Goal: Transaction & Acquisition: Purchase product/service

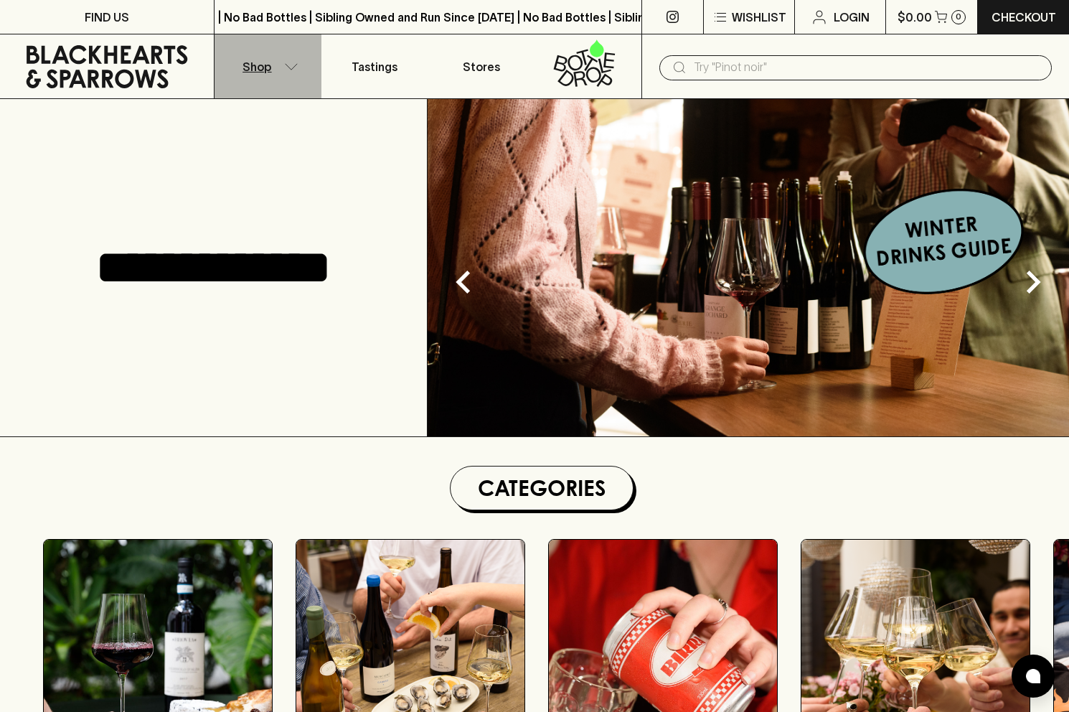
click at [258, 72] on p "Shop" at bounding box center [257, 66] width 29 height 17
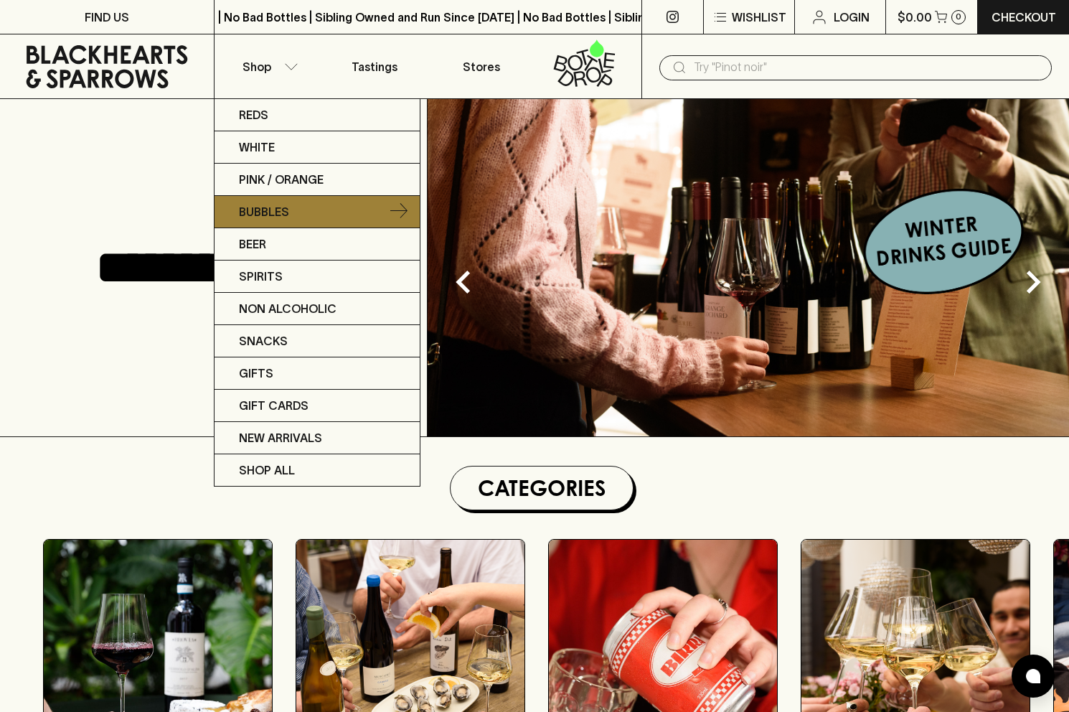
click at [376, 210] on link "Bubbles" at bounding box center [317, 212] width 205 height 32
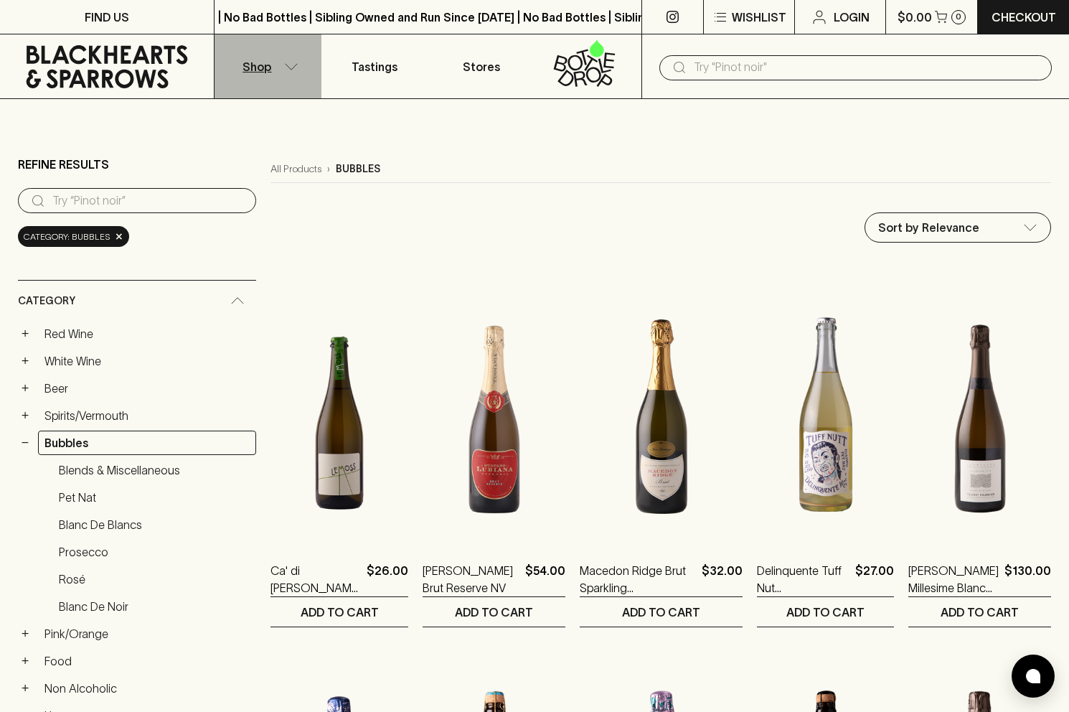
click at [276, 71] on button "Shop" at bounding box center [268, 66] width 107 height 64
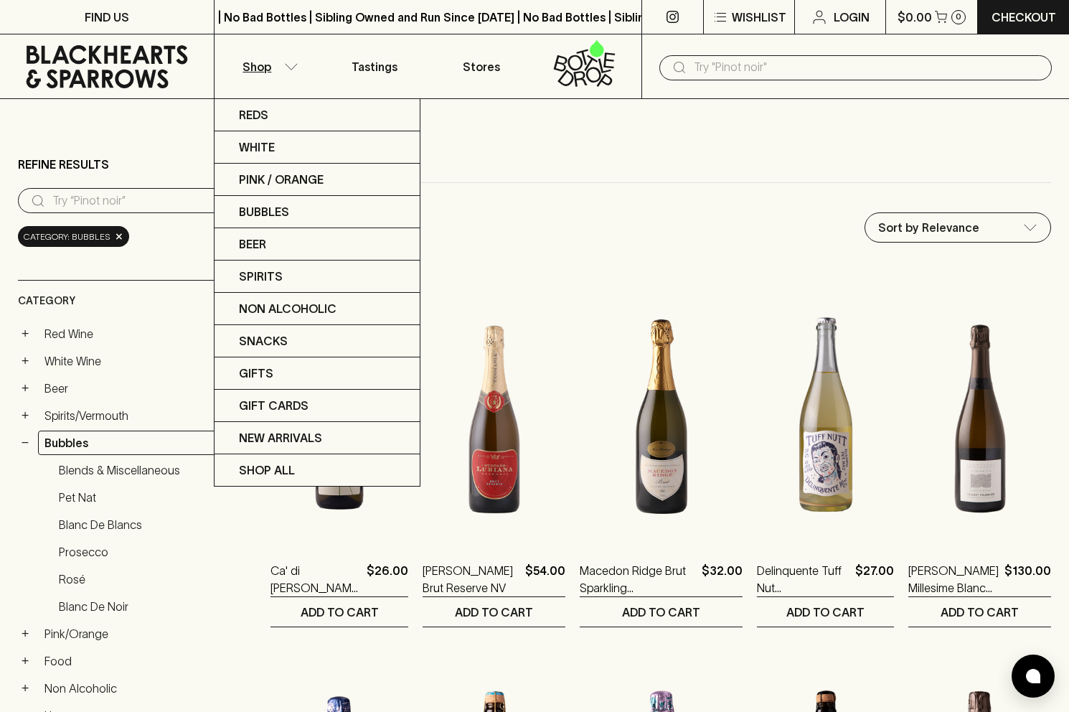
click at [743, 64] on div at bounding box center [534, 356] width 1069 height 712
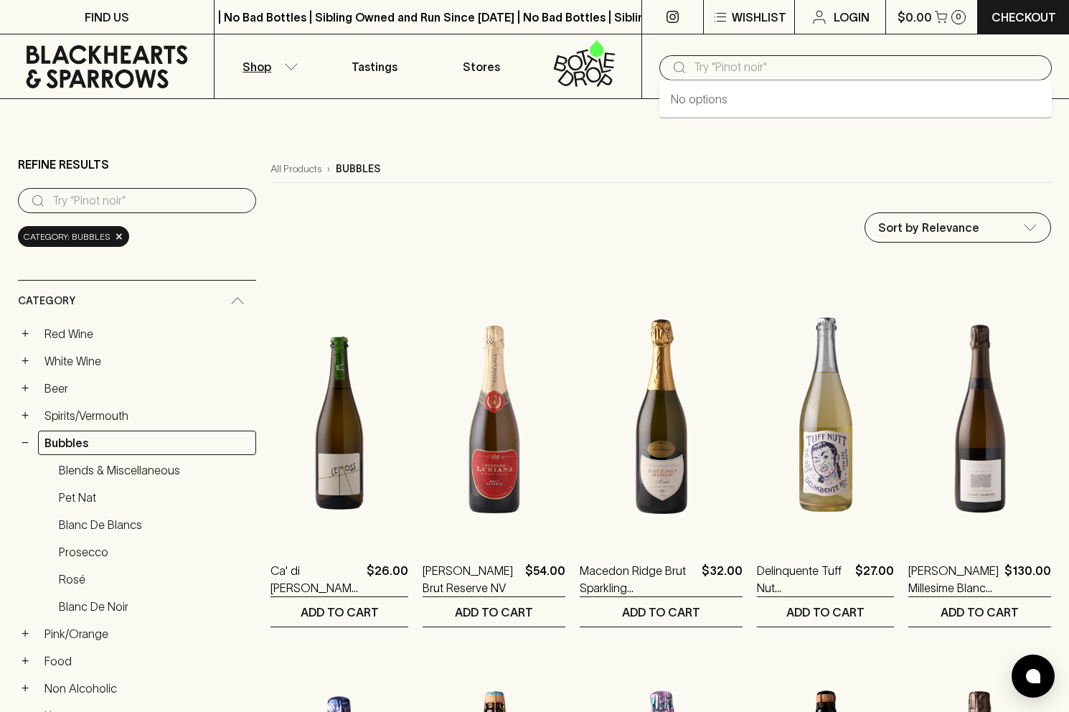
click at [728, 72] on input "text" at bounding box center [867, 67] width 347 height 23
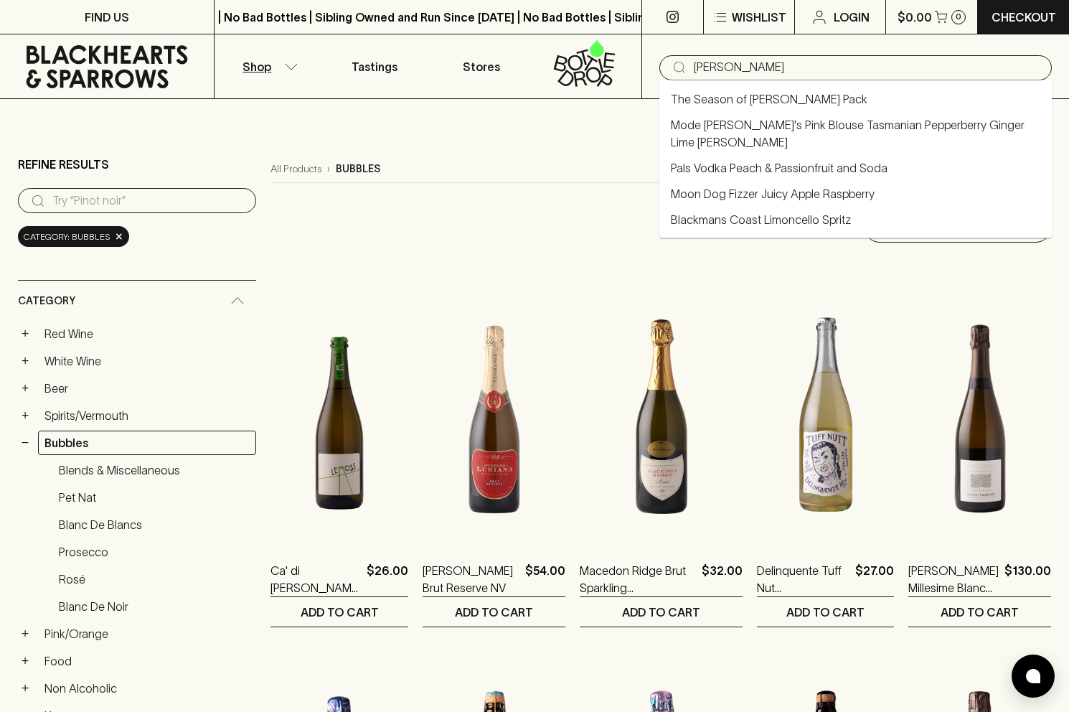
type input "[PERSON_NAME]"
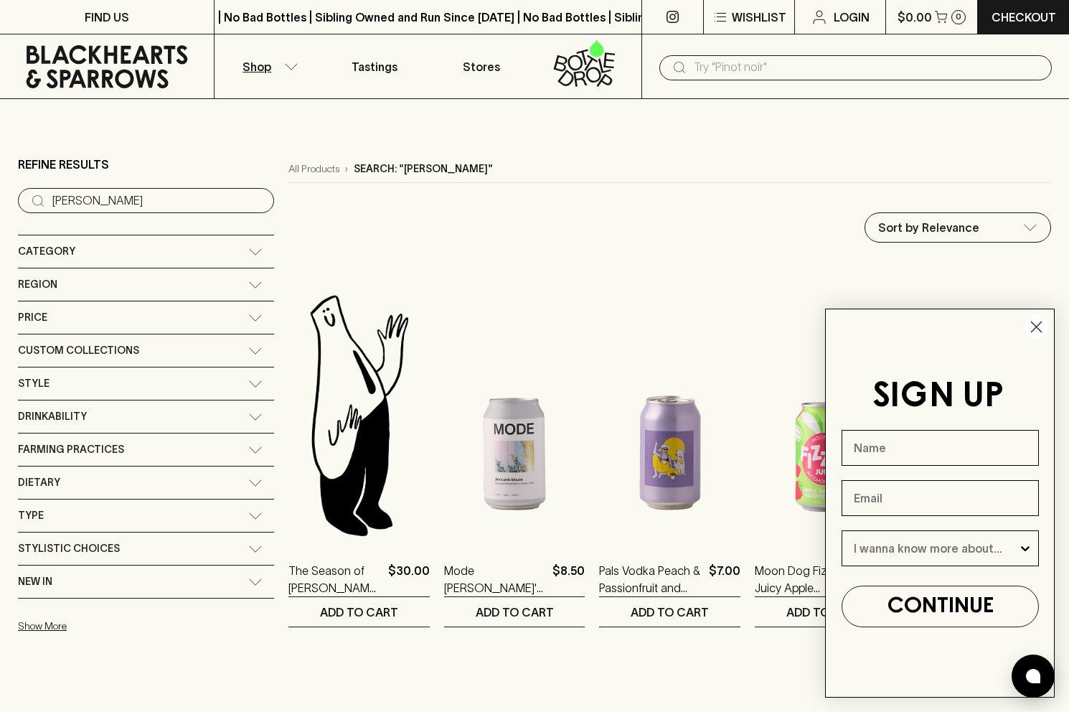
click at [1038, 326] on circle "Close dialog" at bounding box center [1037, 327] width 24 height 24
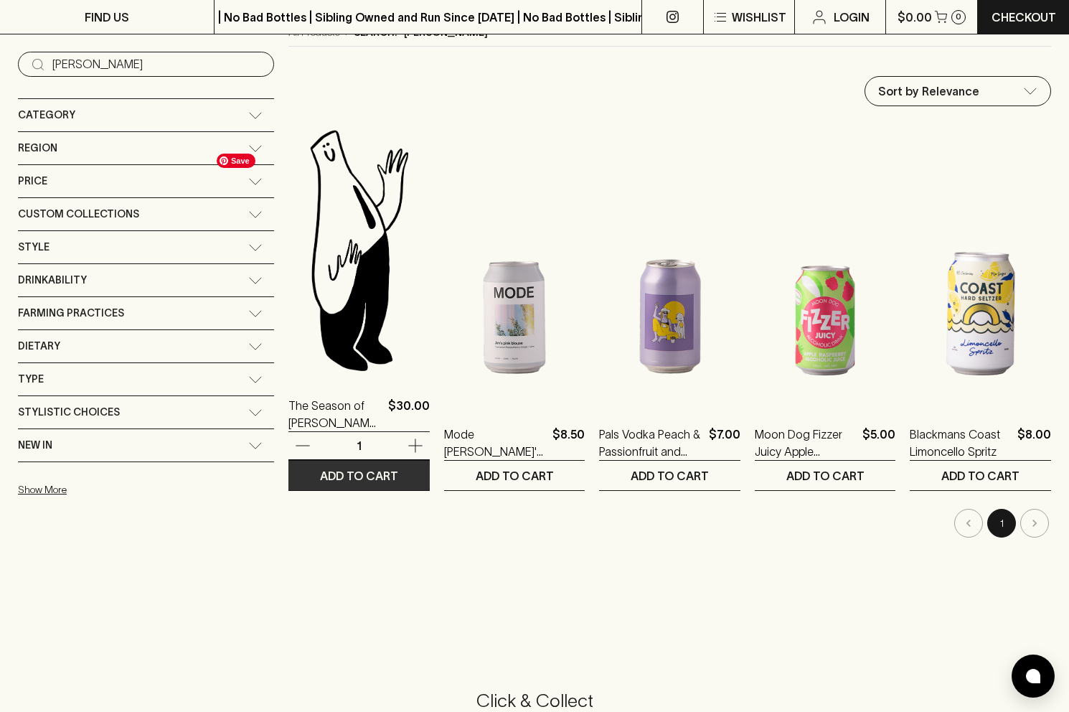
scroll to position [121, 0]
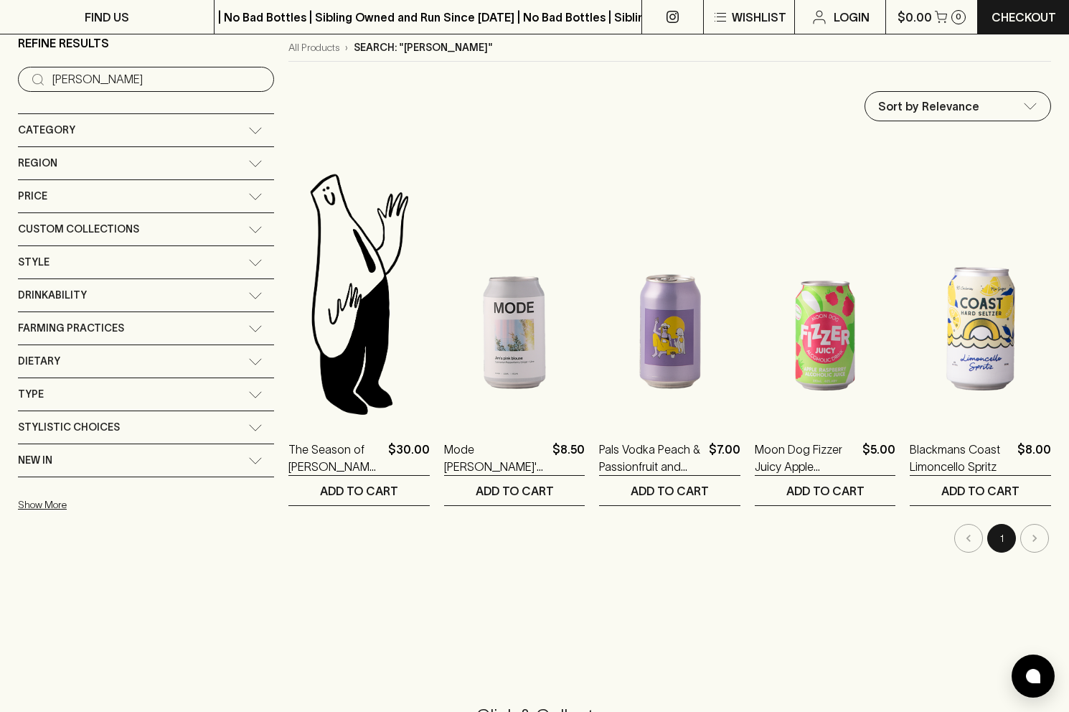
click at [1030, 540] on li "pagination navigation" at bounding box center [1034, 538] width 33 height 29
